Goal: Task Accomplishment & Management: Use online tool/utility

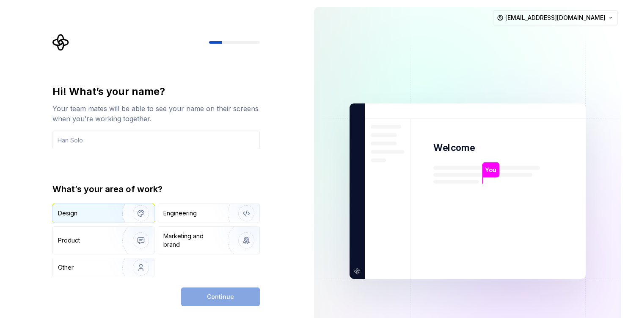
click at [112, 210] on img "button" at bounding box center [135, 213] width 54 height 57
click at [89, 145] on input "text" at bounding box center [155, 139] width 207 height 19
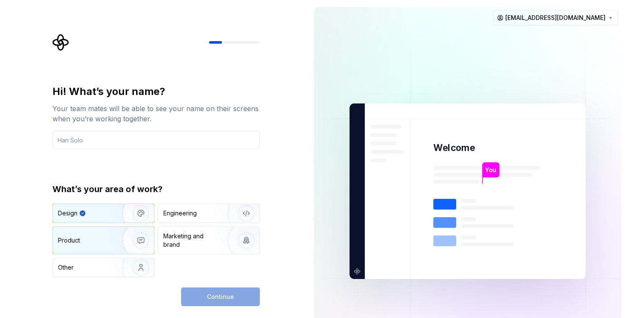
click at [108, 238] on img "button" at bounding box center [135, 240] width 54 height 57
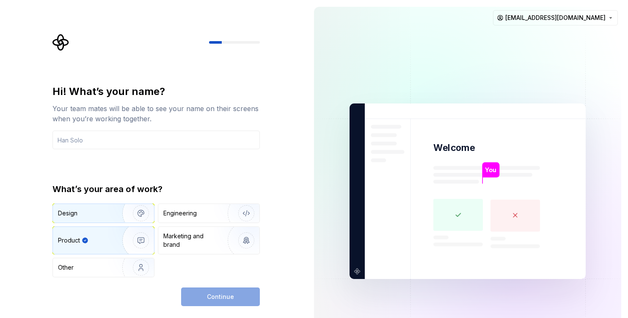
click at [108, 215] on div "Design" at bounding box center [84, 213] width 53 height 8
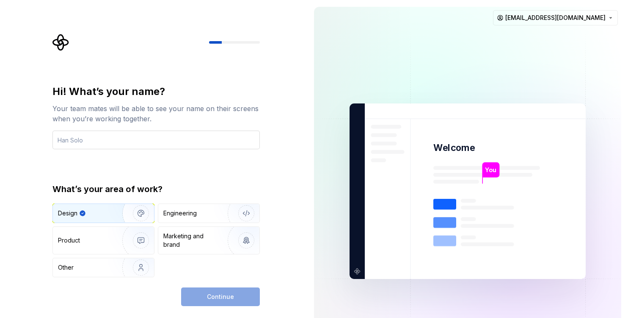
click at [107, 145] on input "text" at bounding box center [155, 139] width 207 height 19
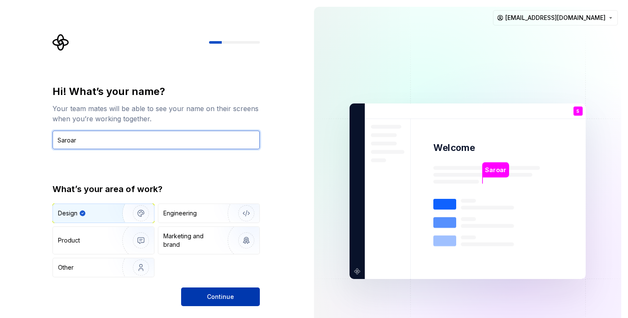
type input "Saroar"
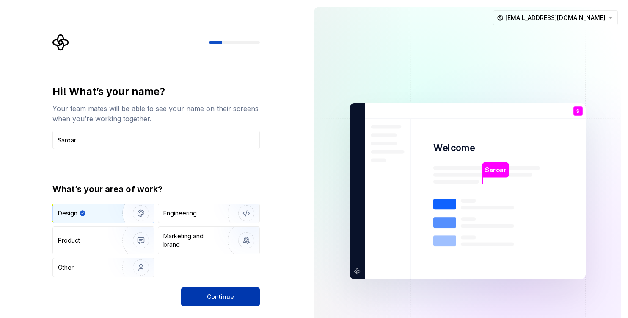
click at [242, 300] on button "Continue" at bounding box center [220, 296] width 79 height 19
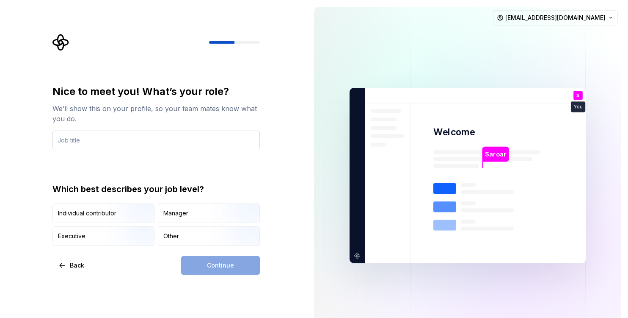
click at [99, 141] on input "text" at bounding box center [155, 139] width 207 height 19
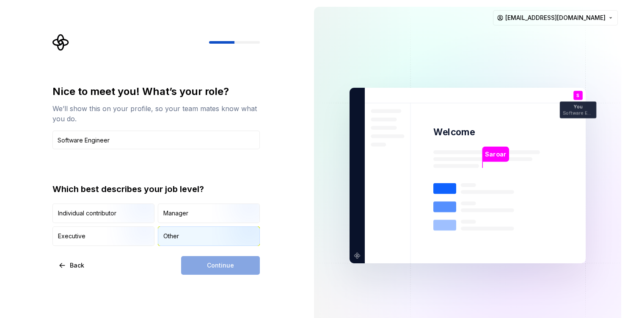
type input "Software Engineer"
click at [203, 239] on div "Other" at bounding box center [208, 235] width 101 height 19
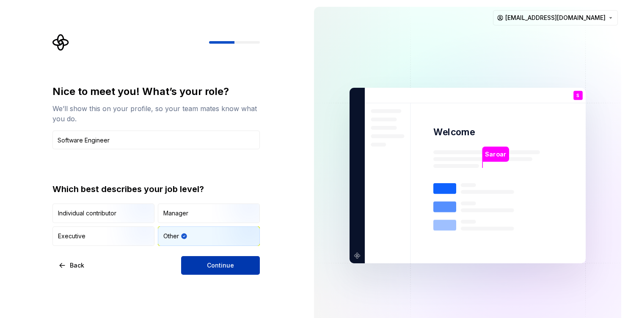
click at [207, 262] on span "Continue" at bounding box center [220, 265] width 27 height 8
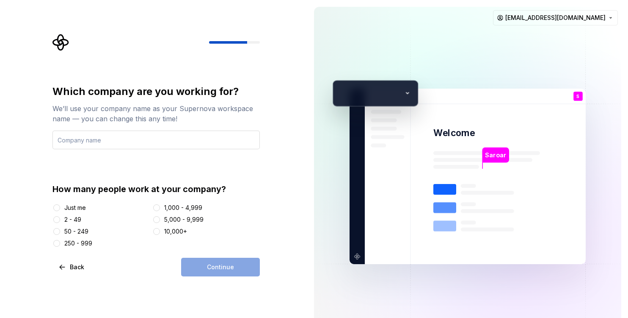
click at [135, 136] on input "text" at bounding box center [155, 139] width 207 height 19
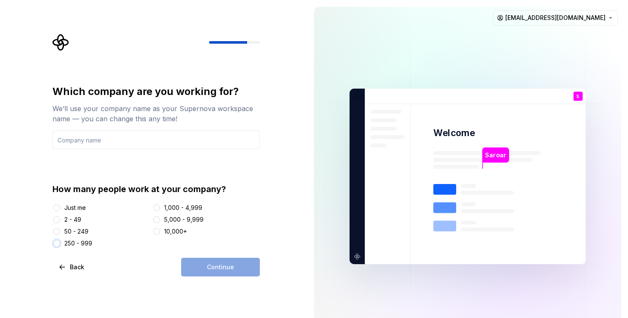
click at [59, 244] on button "250 - 999" at bounding box center [56, 243] width 7 height 7
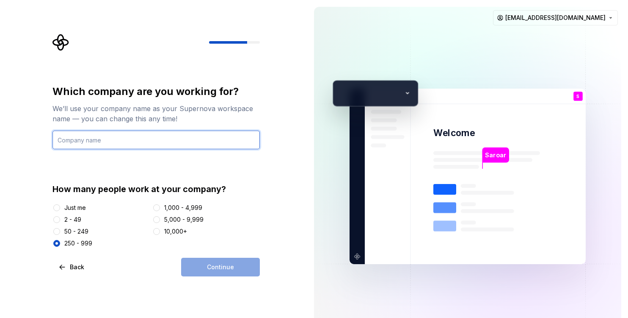
click at [127, 144] on input "text" at bounding box center [155, 139] width 207 height 19
type input "TestCompany"
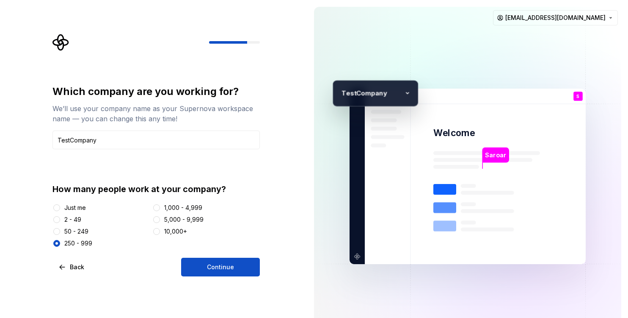
click at [210, 276] on div "Which company are you working for? We’ll use your company name as your Supernov…" at bounding box center [153, 176] width 307 height 352
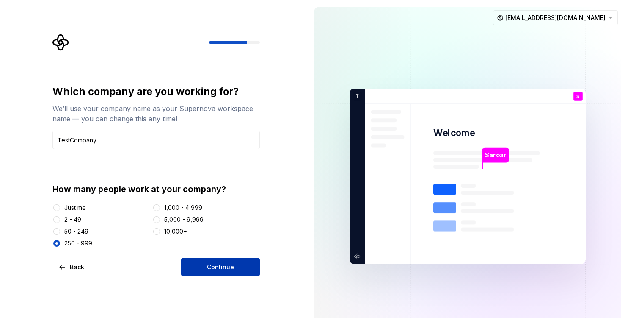
click at [215, 266] on span "Continue" at bounding box center [220, 266] width 27 height 8
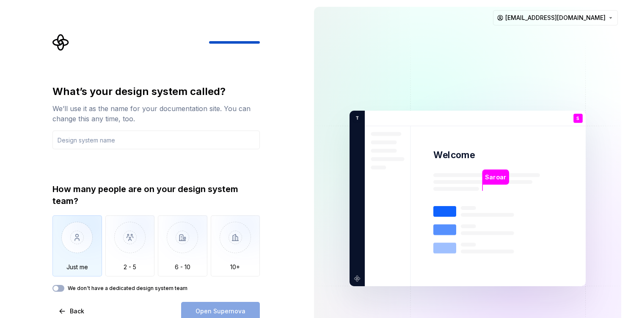
click at [70, 230] on img "button" at bounding box center [77, 243] width 50 height 57
click at [86, 141] on input "text" at bounding box center [155, 139] width 207 height 19
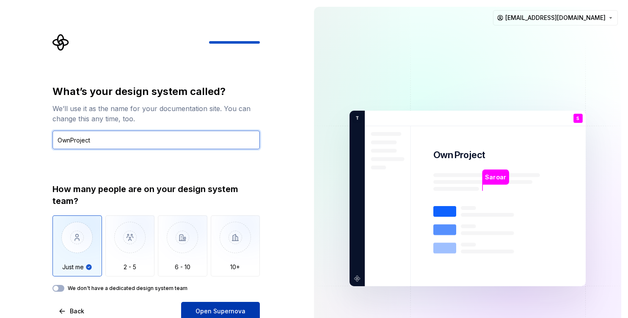
type input "OwnProject"
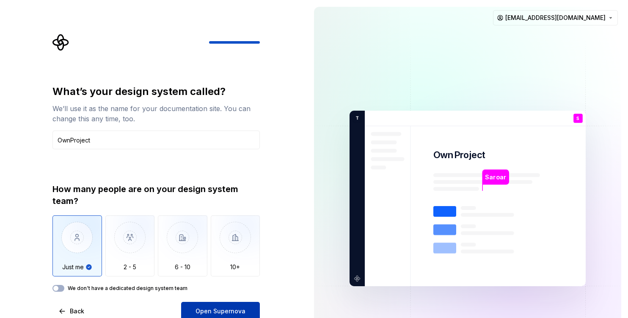
click at [220, 312] on span "Open Supernova" at bounding box center [221, 310] width 50 height 8
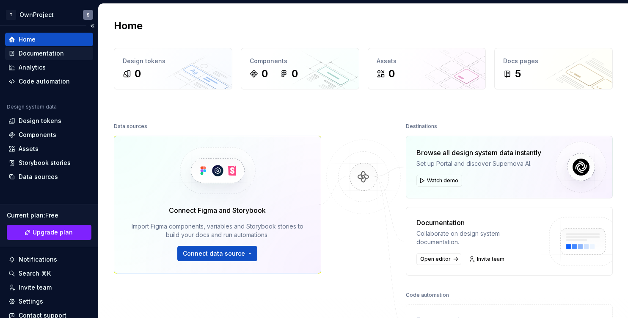
click at [45, 55] on div "Documentation" at bounding box center [41, 53] width 45 height 8
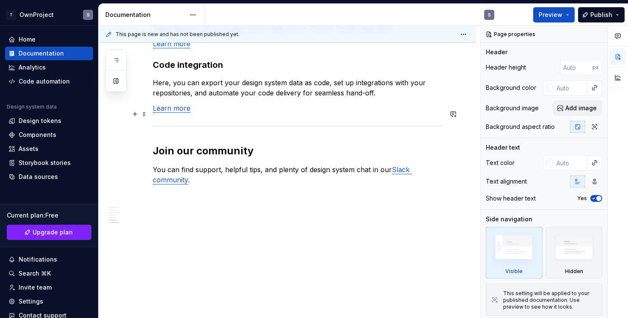
scroll to position [768, 0]
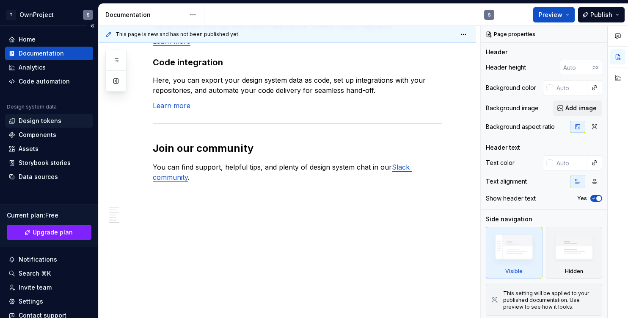
click at [27, 121] on div "Design tokens" at bounding box center [40, 120] width 43 height 8
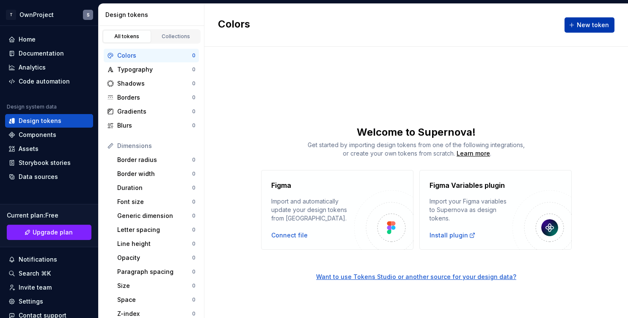
click at [602, 28] on span "New token" at bounding box center [593, 25] width 32 height 8
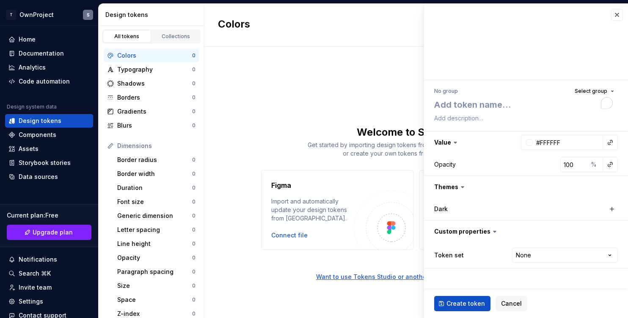
type textarea "*"
type textarea "T"
type textarea "*"
type textarea "Te"
type textarea "*"
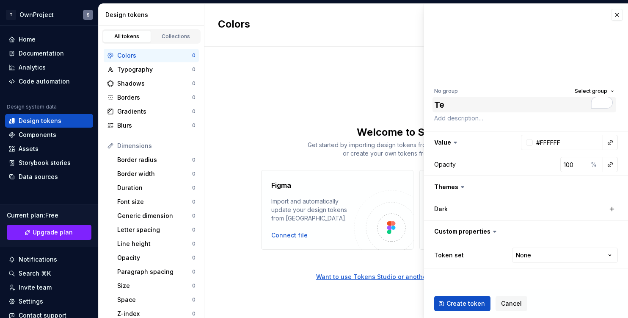
type textarea "Te3"
type textarea "*"
type textarea "Te3s"
type textarea "*"
type textarea "Te3"
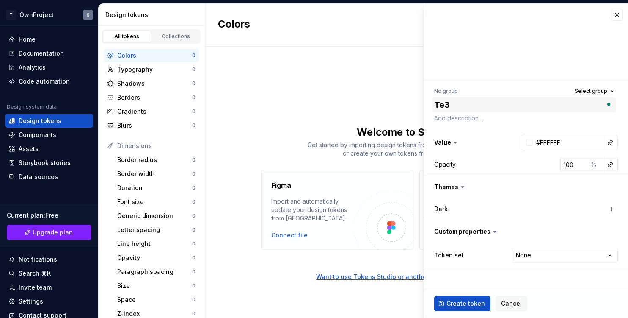
type textarea "*"
type textarea "Te"
type textarea "*"
type textarea "Tes"
type textarea "*"
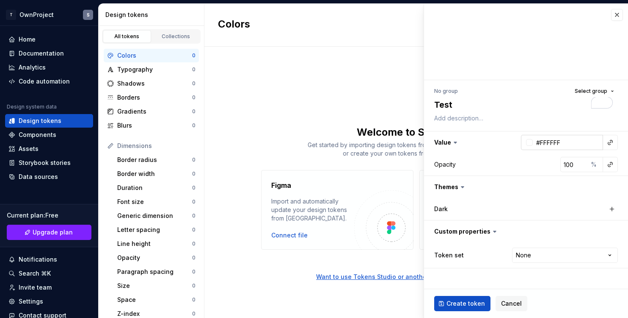
type textarea "Test"
click at [549, 147] on input "#FFFFFF" at bounding box center [568, 142] width 70 height 15
click at [464, 304] on span "Create token" at bounding box center [466, 303] width 39 height 8
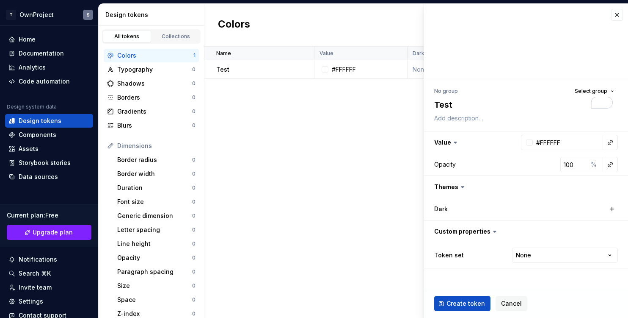
type textarea "*"
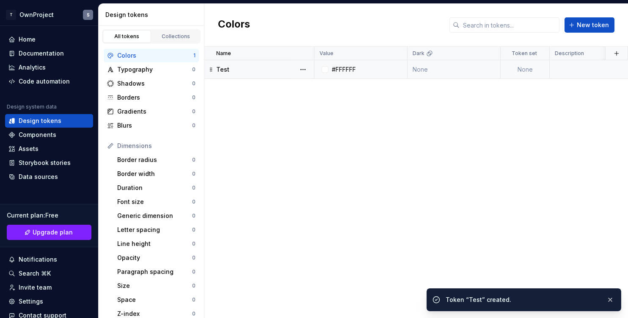
click at [295, 71] on div at bounding box center [303, 69] width 22 height 18
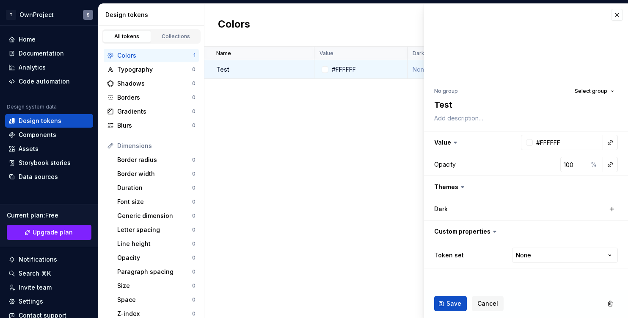
click at [340, 182] on div "Name Value Dark Token set Description Last updated Test #FFFFFF None None less …" at bounding box center [416, 182] width 424 height 271
click at [274, 67] on div "Test" at bounding box center [264, 69] width 97 height 8
type textarea "*"
click at [489, 307] on button "Cancel" at bounding box center [488, 302] width 32 height 15
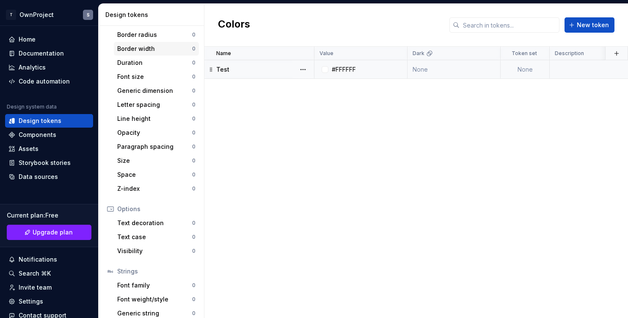
scroll to position [146, 0]
